Goal: Transaction & Acquisition: Purchase product/service

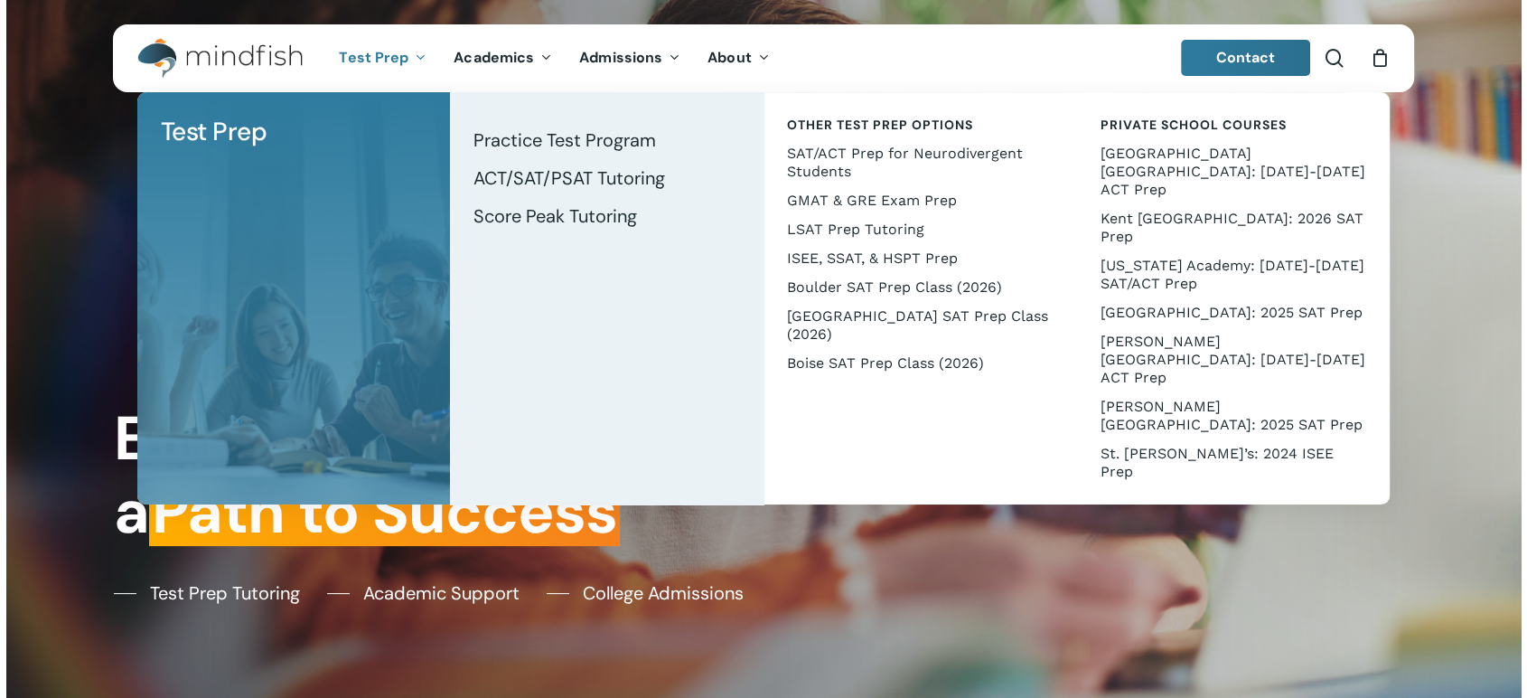
click at [371, 59] on span "Test Prep" at bounding box center [374, 57] width 70 height 19
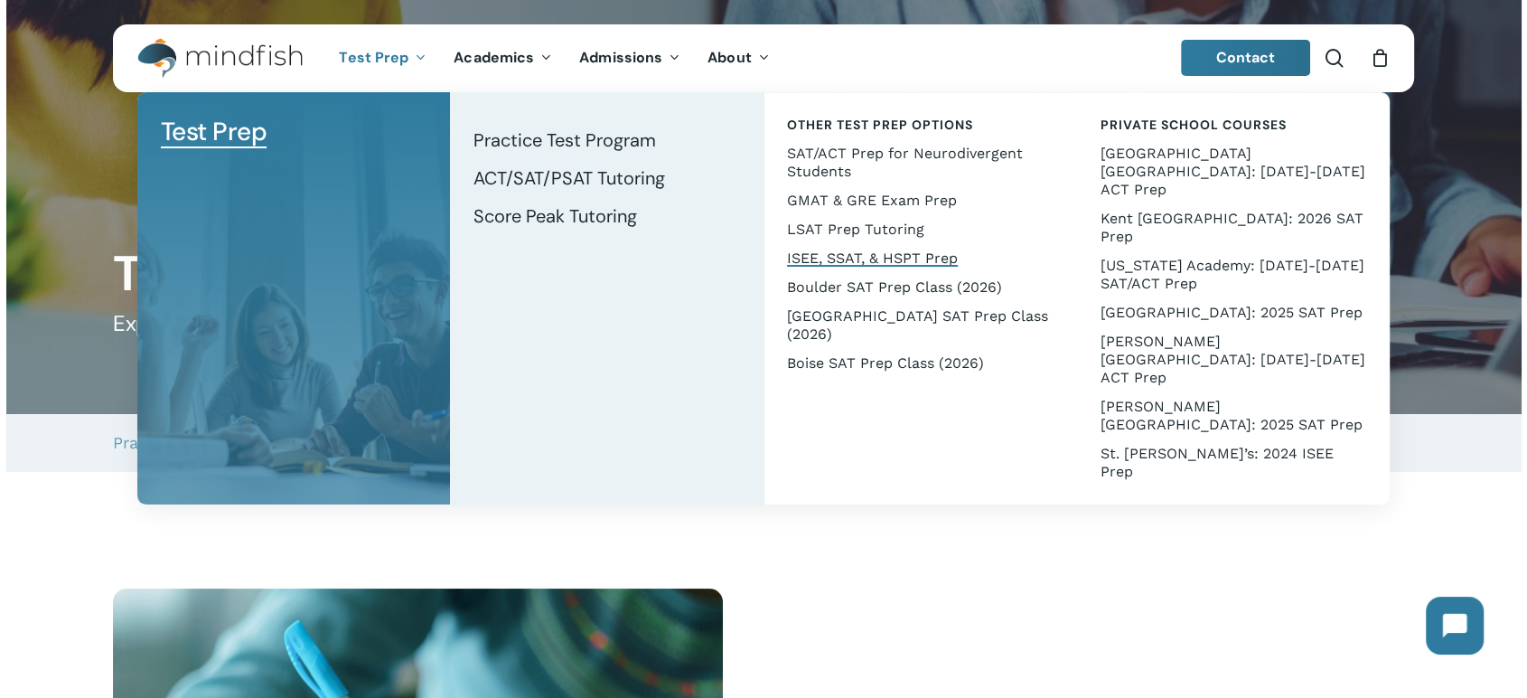
click at [855, 253] on span "ISEE, SSAT, & HSPT Prep" at bounding box center [872, 257] width 171 height 17
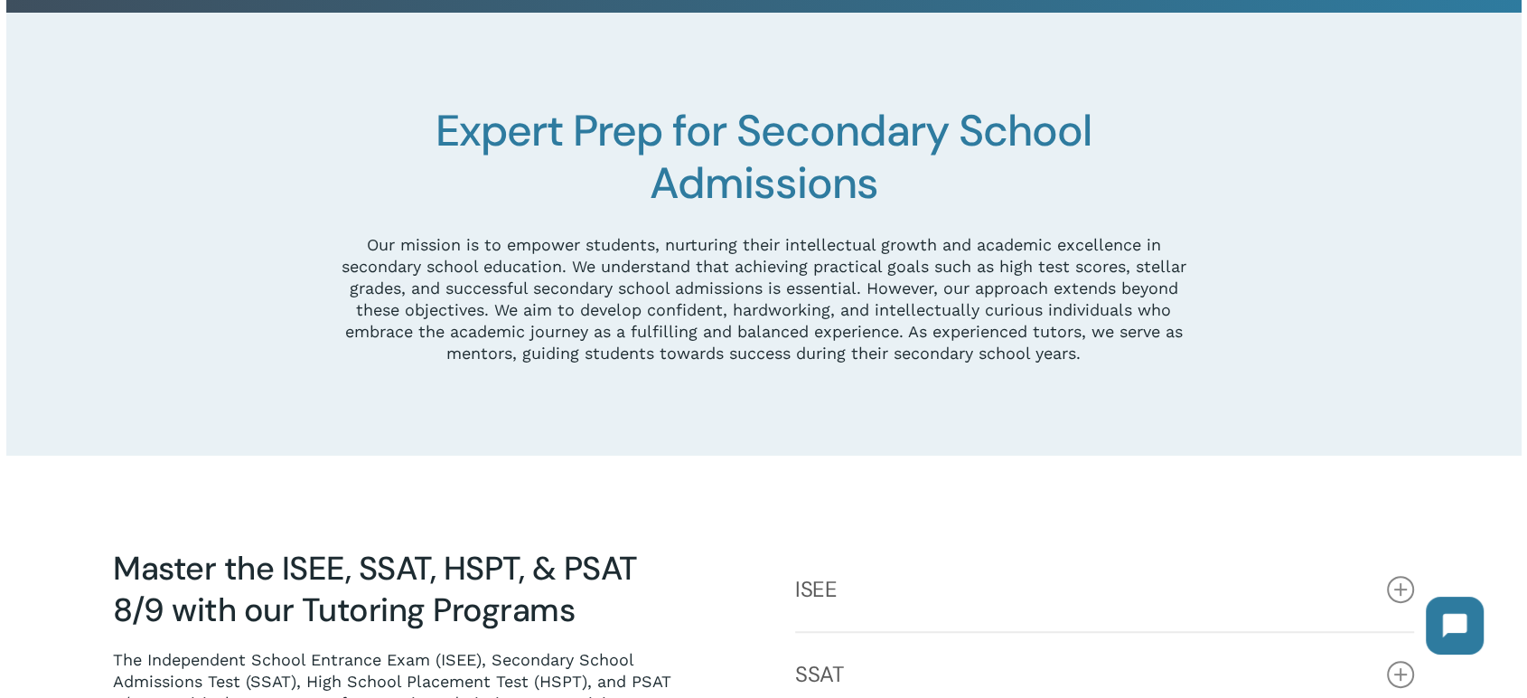
scroll to position [201, 0]
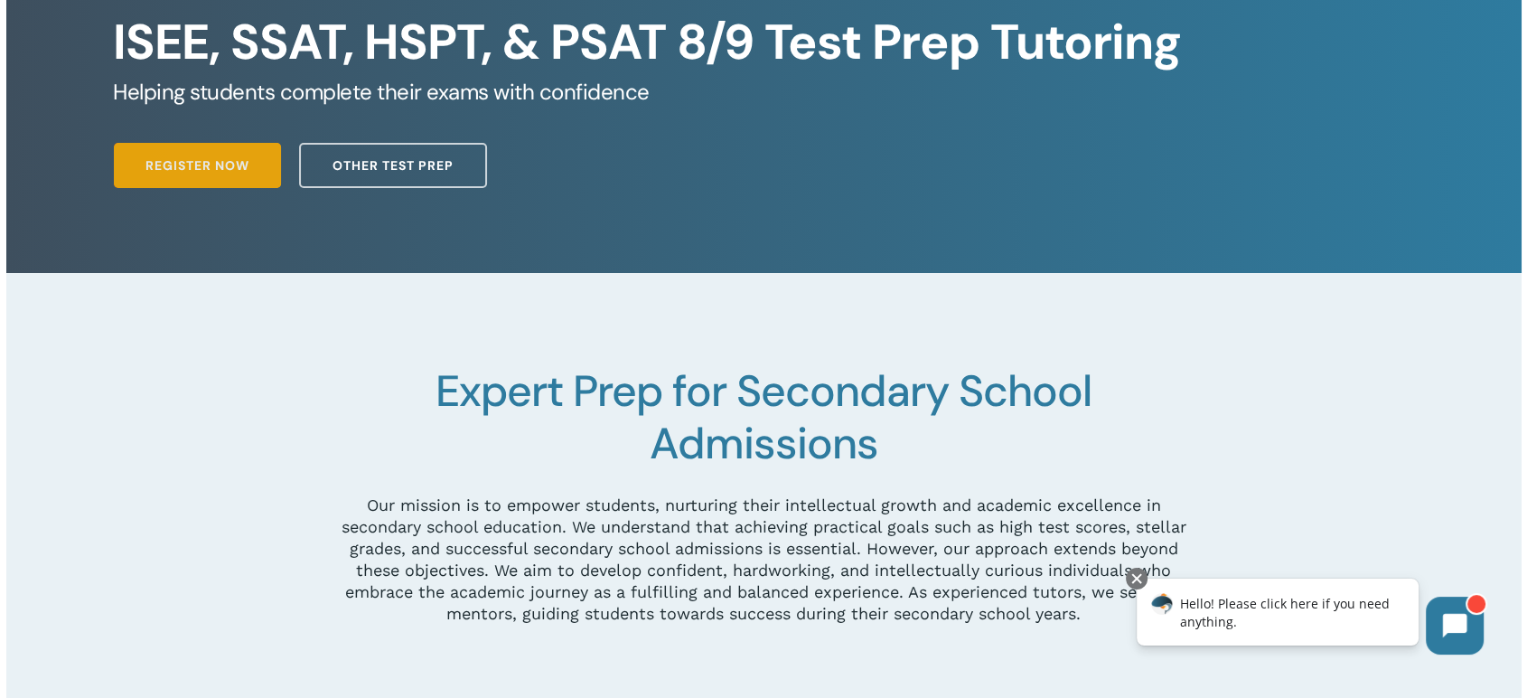
click at [239, 172] on span "Register Now" at bounding box center [198, 165] width 104 height 18
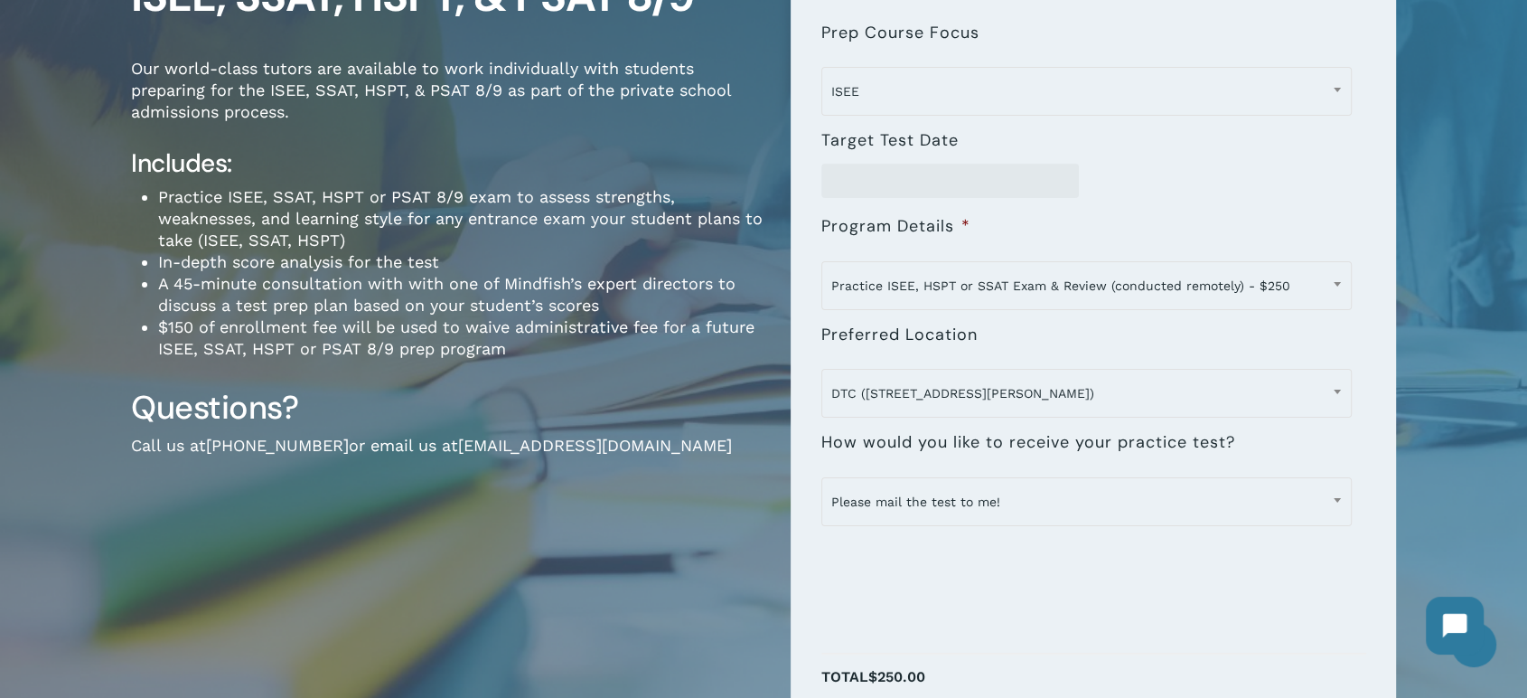
scroll to position [401, 0]
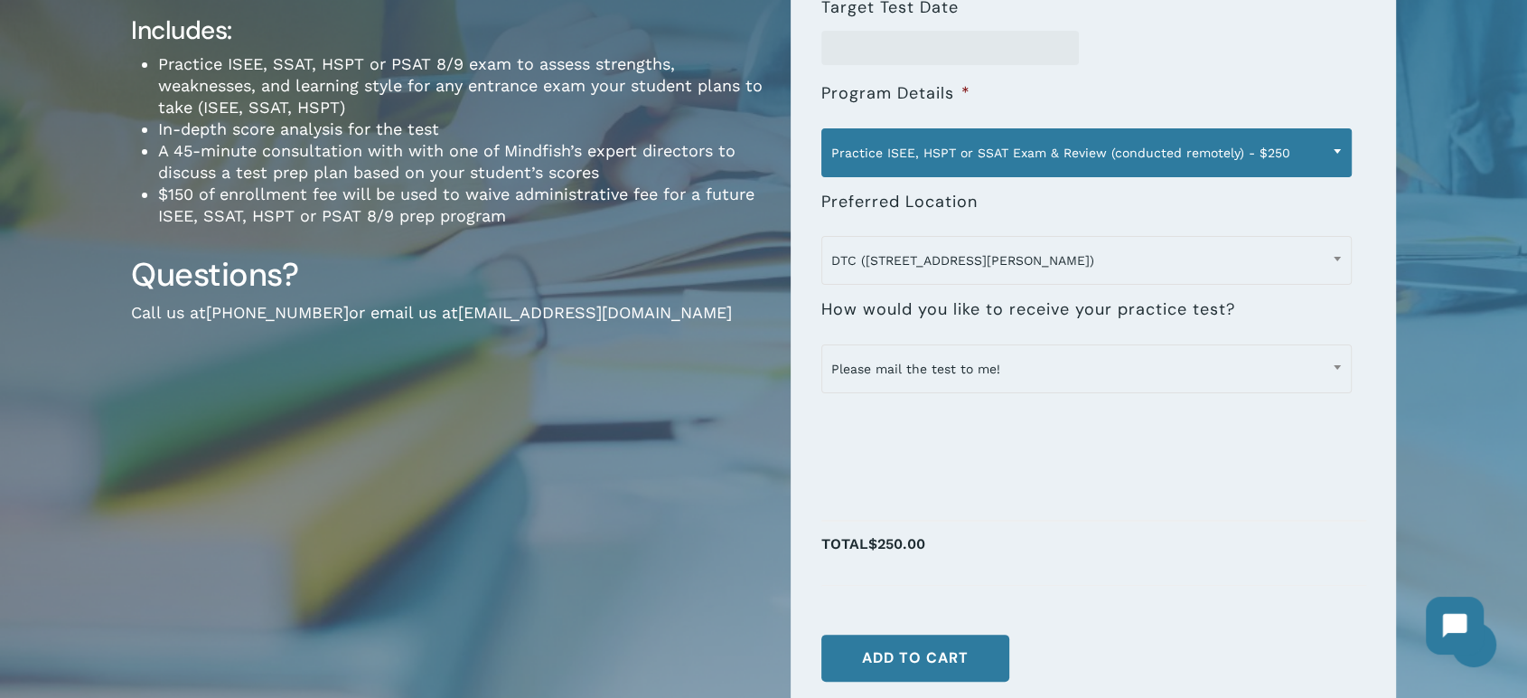
click at [1237, 148] on span "Practice ISEE, HSPT or SSAT Exam & Review (conducted remotely) - $250" at bounding box center [1086, 153] width 529 height 38
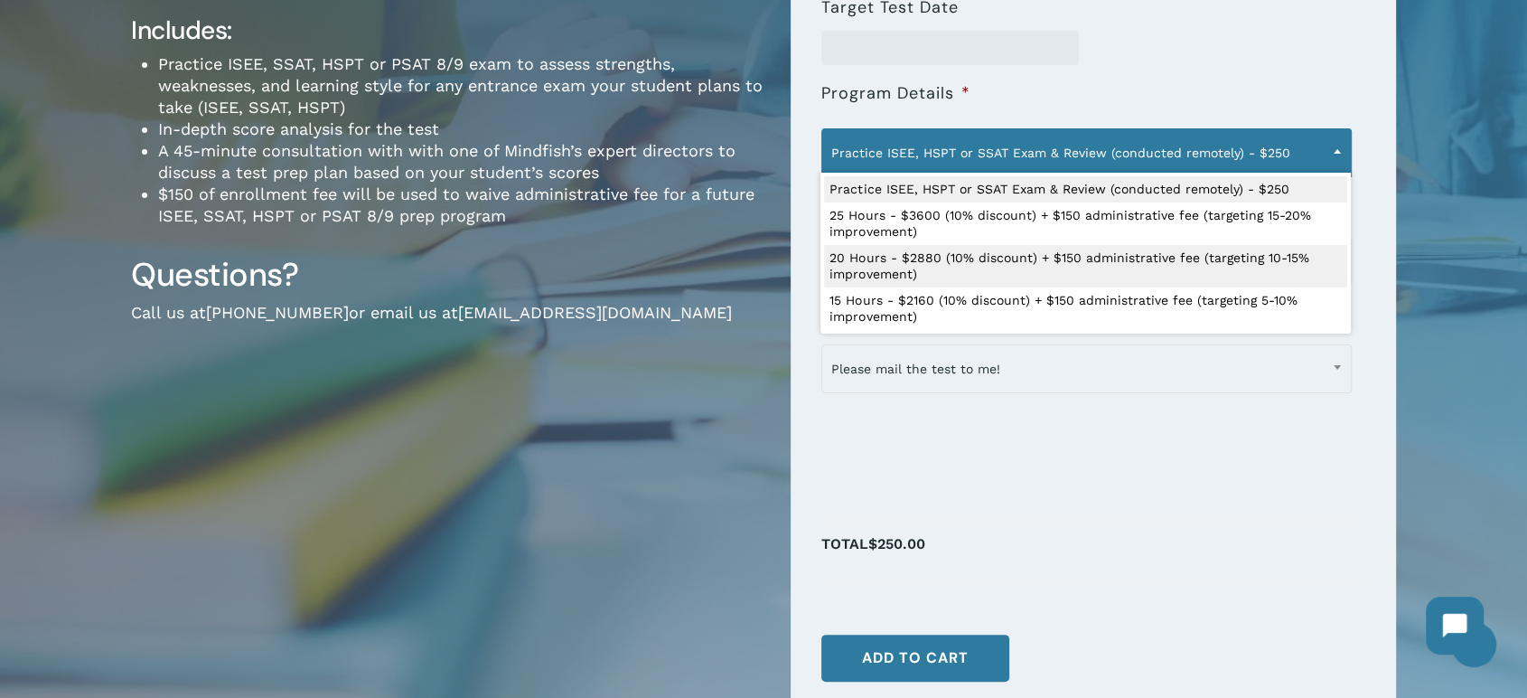
click at [1429, 222] on div "**********" at bounding box center [764, 265] width 1446 height 1113
